Goal: Check status: Check status

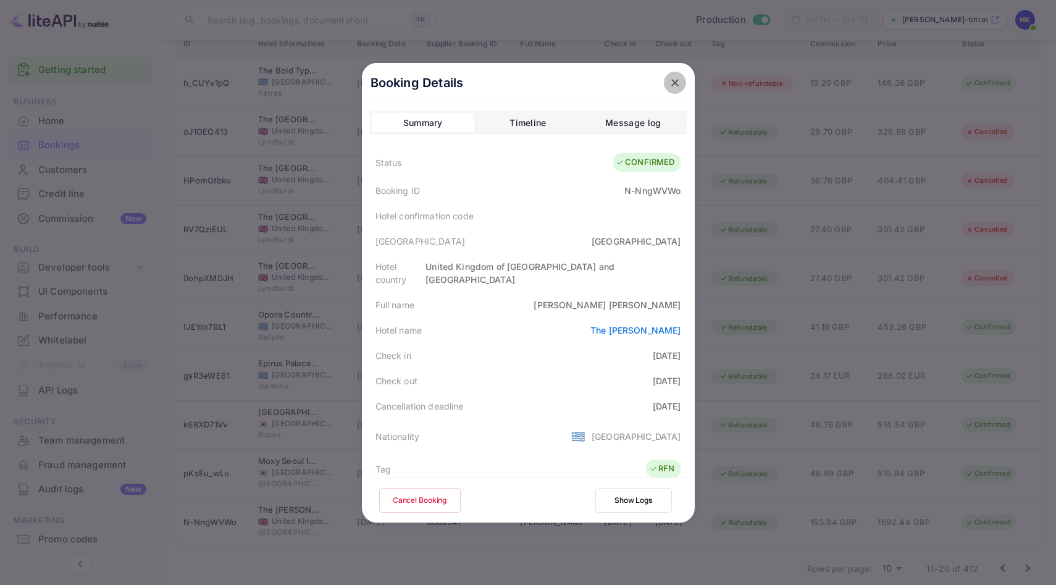
click at [674, 83] on icon "close" at bounding box center [674, 82] width 7 height 7
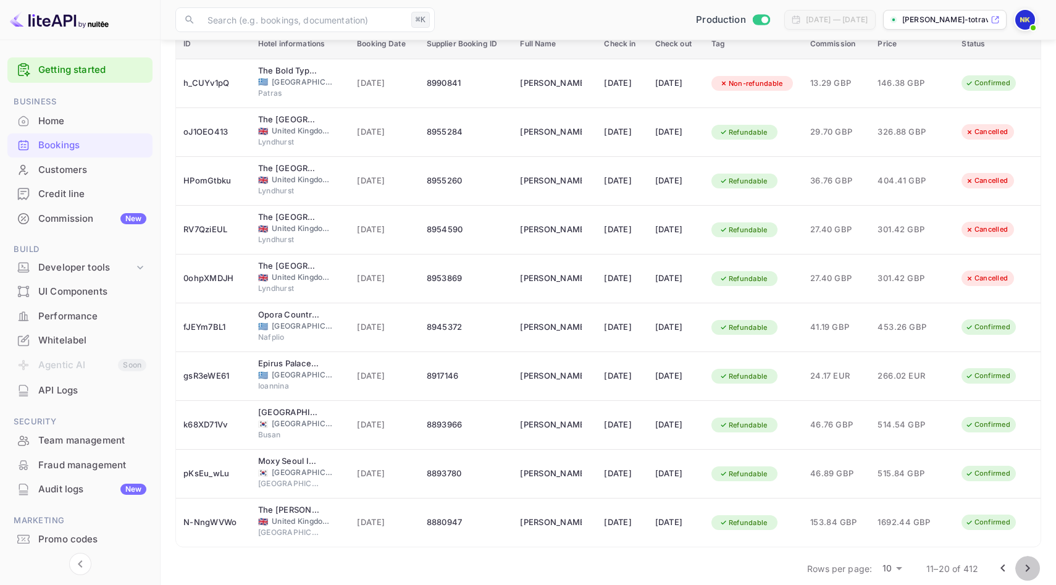
click at [1021, 570] on icon "Go to next page" at bounding box center [1027, 568] width 15 height 15
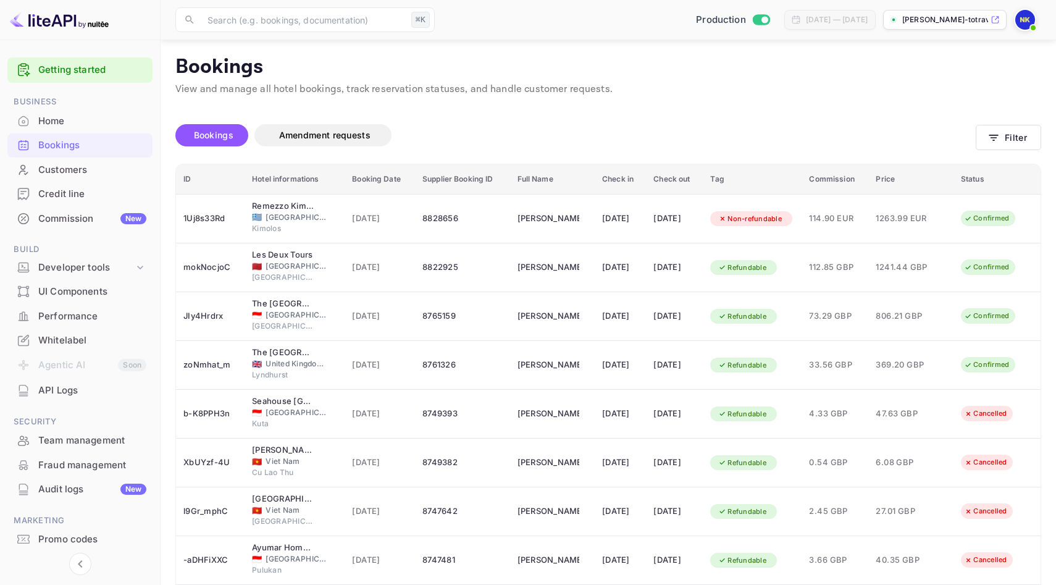
scroll to position [149, 0]
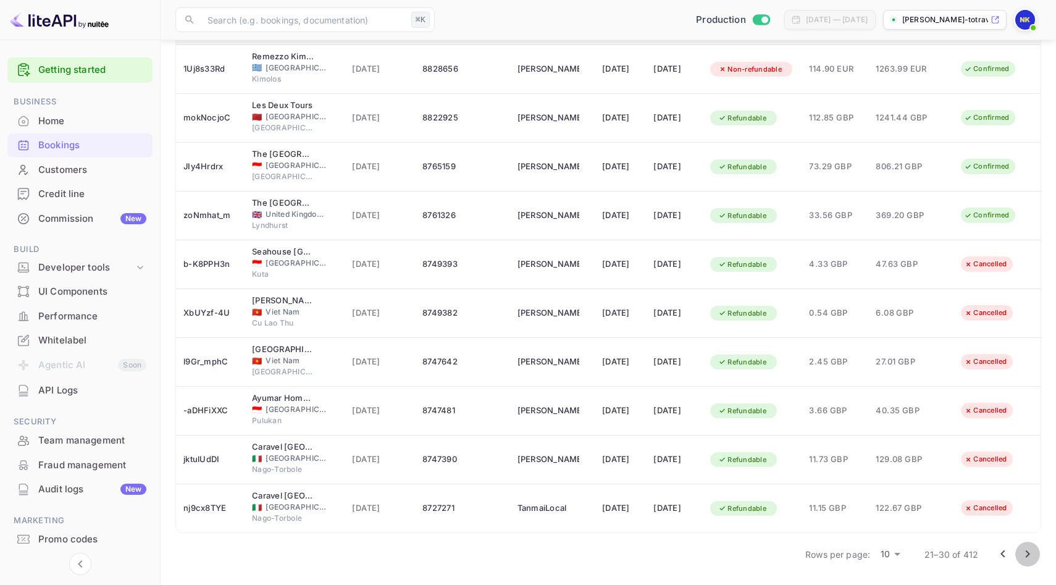
click at [1023, 554] on icon "Go to next page" at bounding box center [1027, 553] width 15 height 15
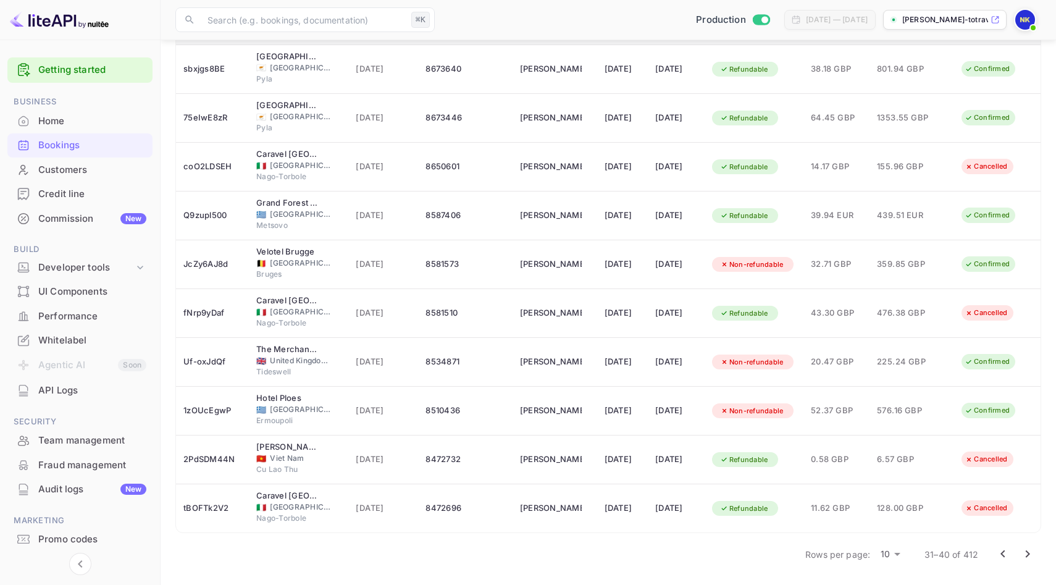
click at [1024, 546] on button "Go to next page" at bounding box center [1027, 553] width 25 height 25
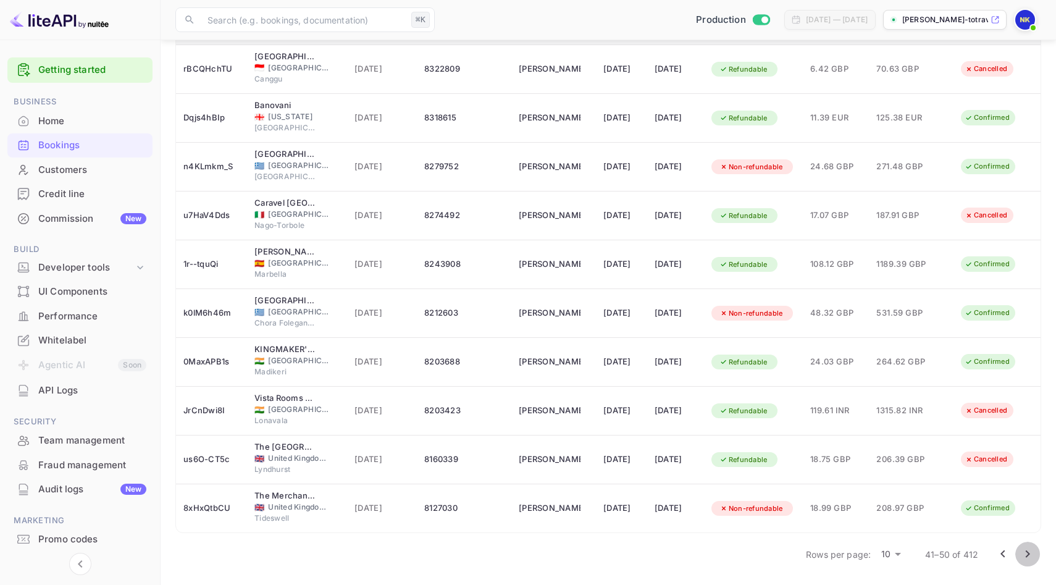
click at [1024, 554] on icon "Go to next page" at bounding box center [1027, 553] width 15 height 15
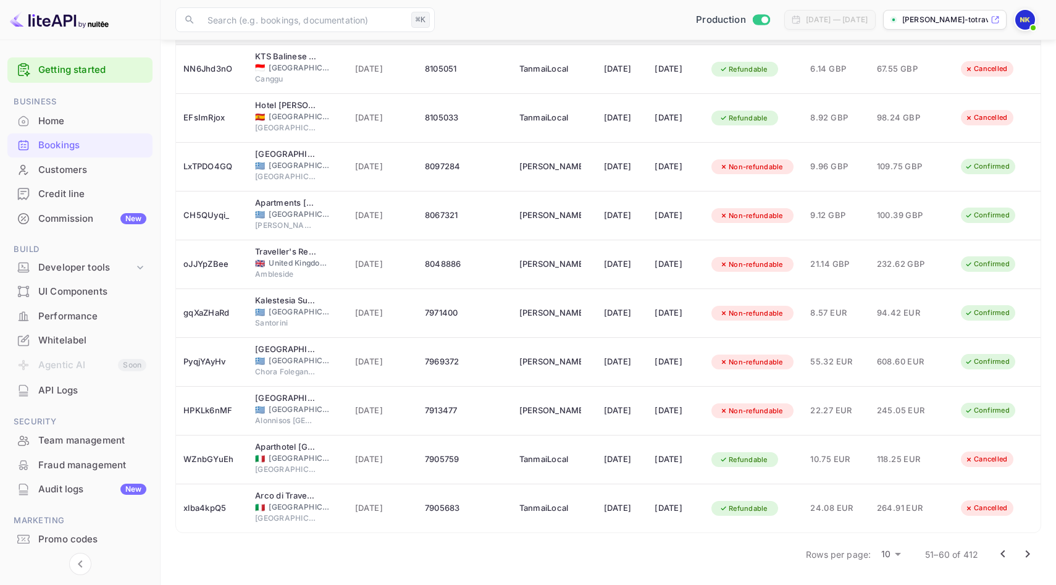
click at [1022, 555] on icon "Go to next page" at bounding box center [1027, 553] width 15 height 15
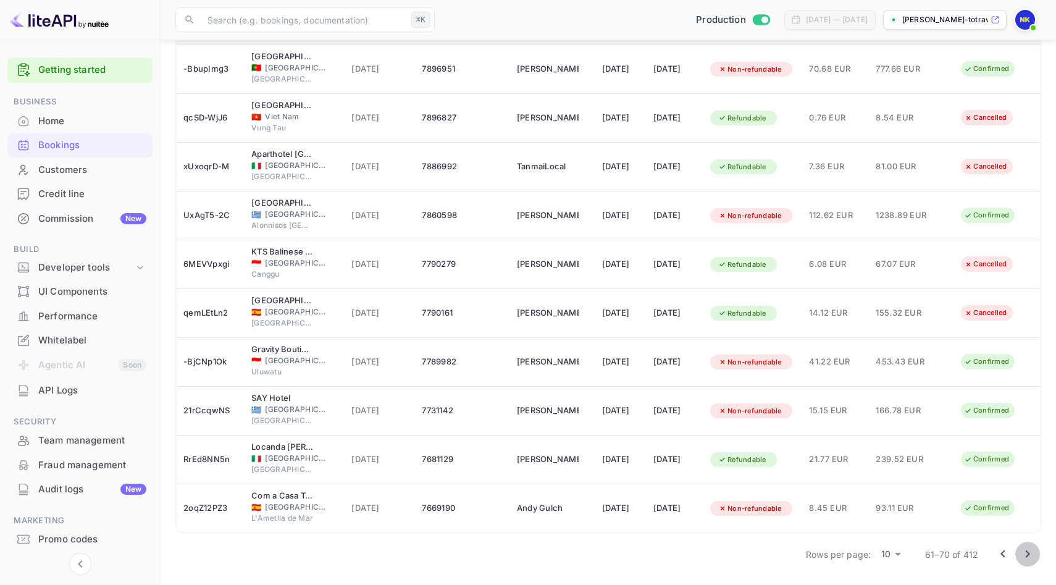
click at [1024, 551] on icon "Go to next page" at bounding box center [1027, 553] width 15 height 15
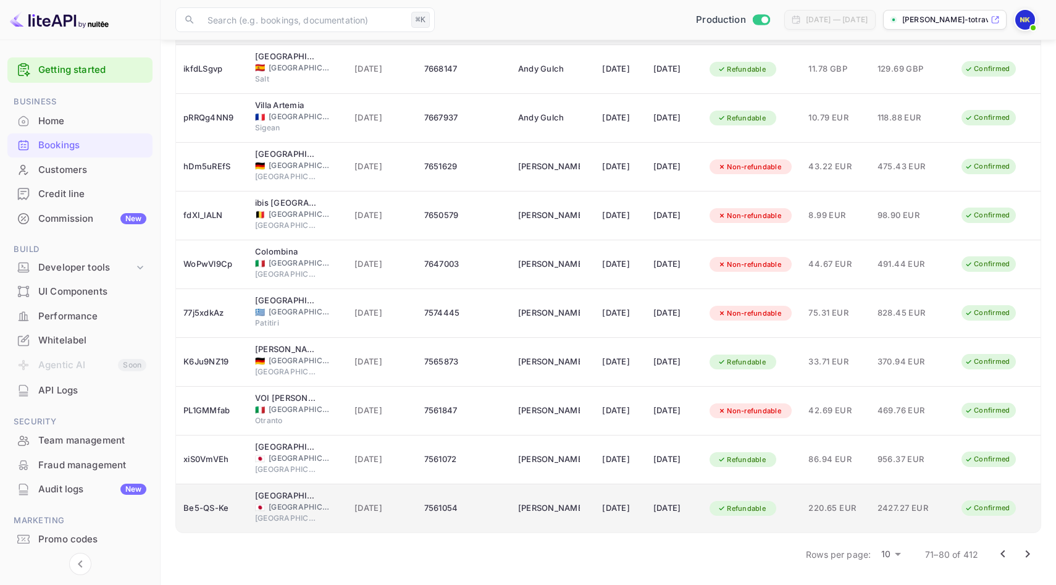
click at [602, 510] on div "[DATE]" at bounding box center [620, 508] width 36 height 20
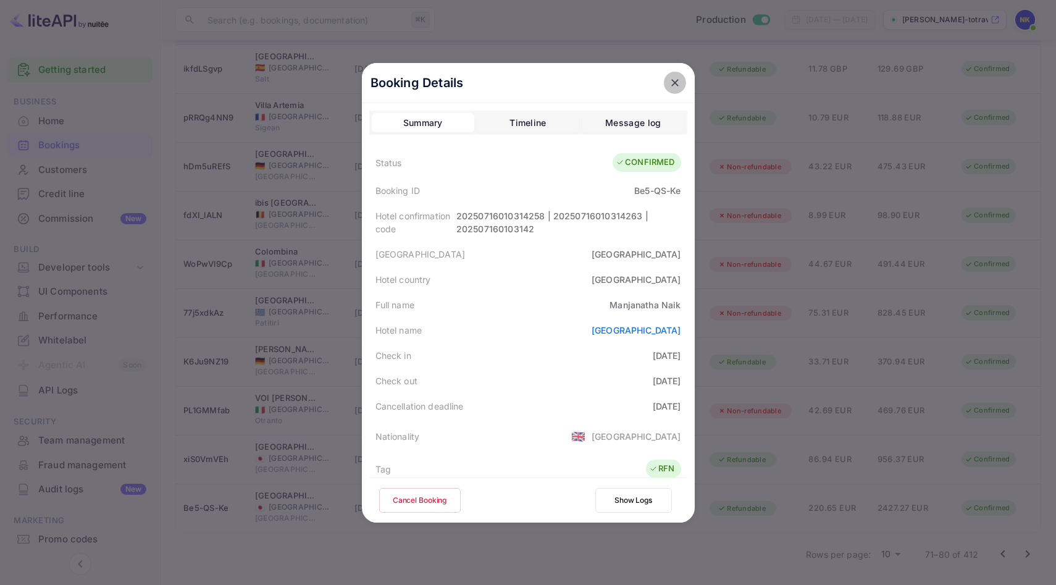
click at [673, 86] on icon "close" at bounding box center [675, 83] width 12 height 12
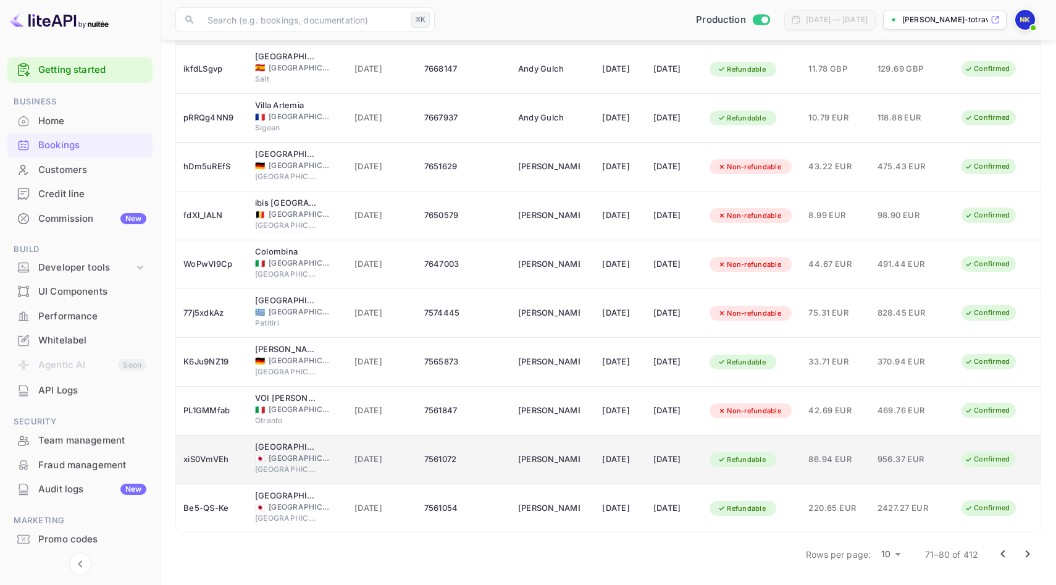
click at [319, 457] on span "[GEOGRAPHIC_DATA]" at bounding box center [300, 458] width 62 height 11
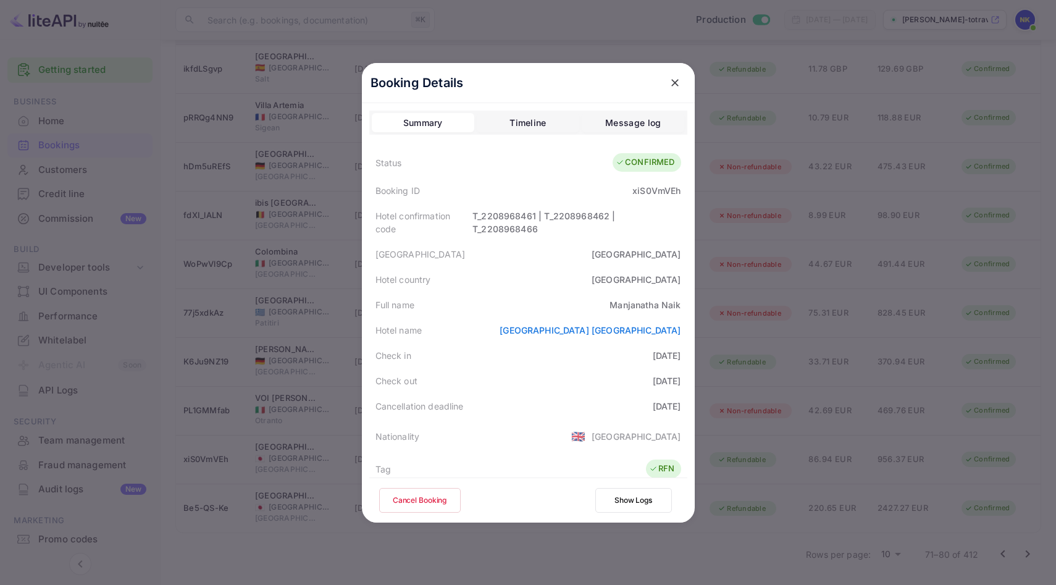
click at [680, 85] on icon "close" at bounding box center [675, 83] width 12 height 12
